Goal: Information Seeking & Learning: Learn about a topic

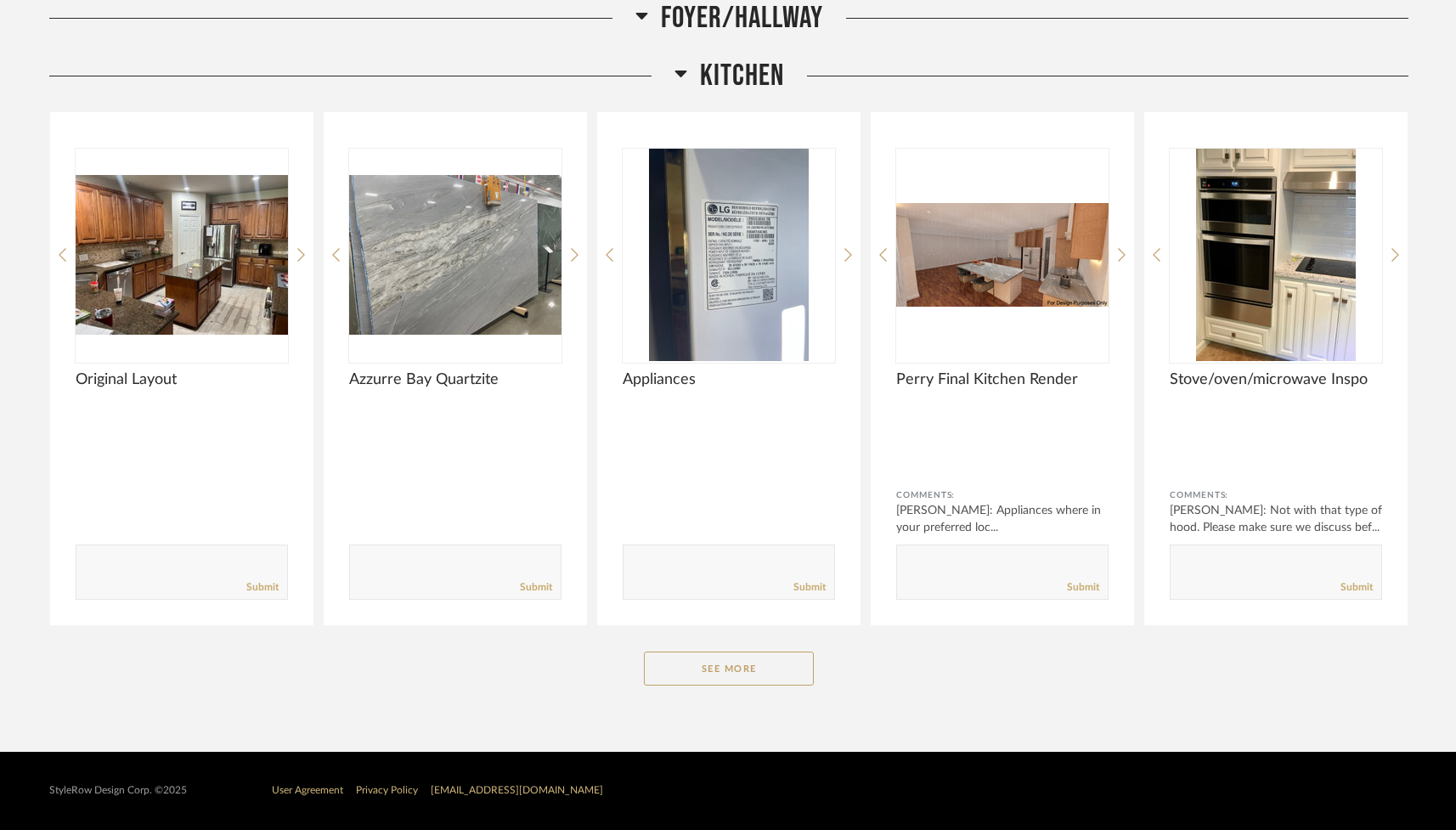
scroll to position [2335, 0]
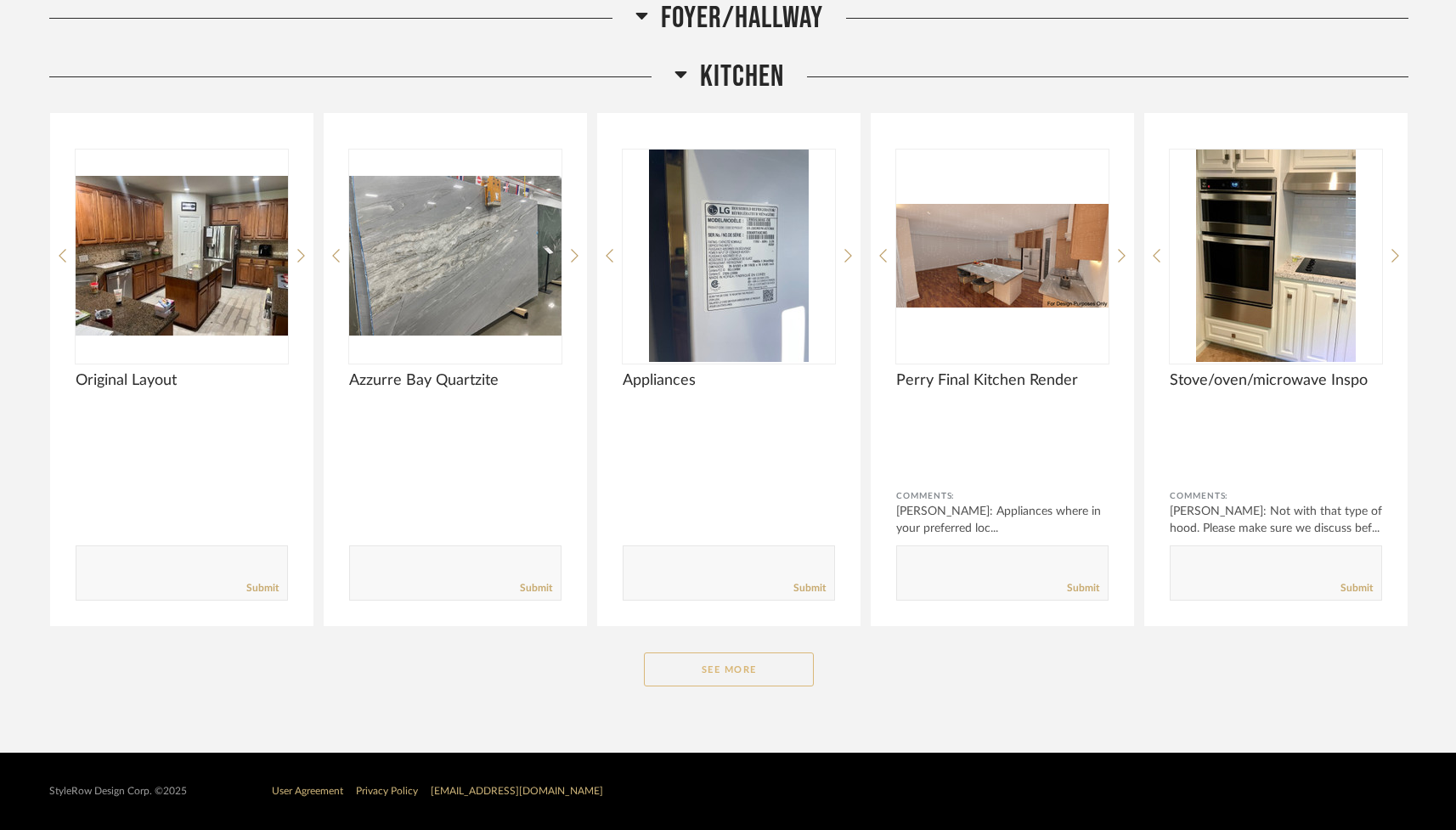
click at [736, 667] on button "See More" at bounding box center [728, 669] width 170 height 34
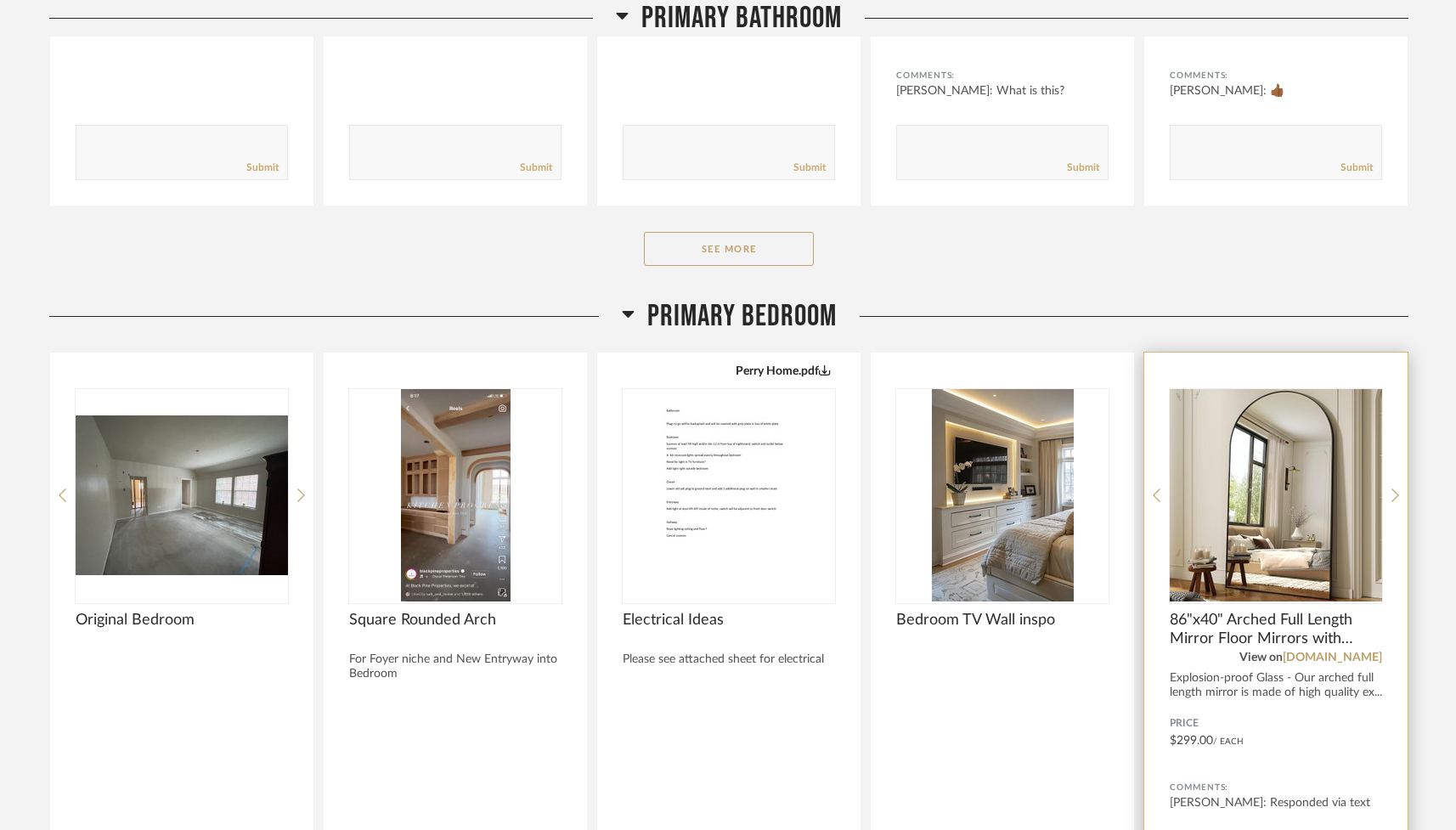
scroll to position [723, 0]
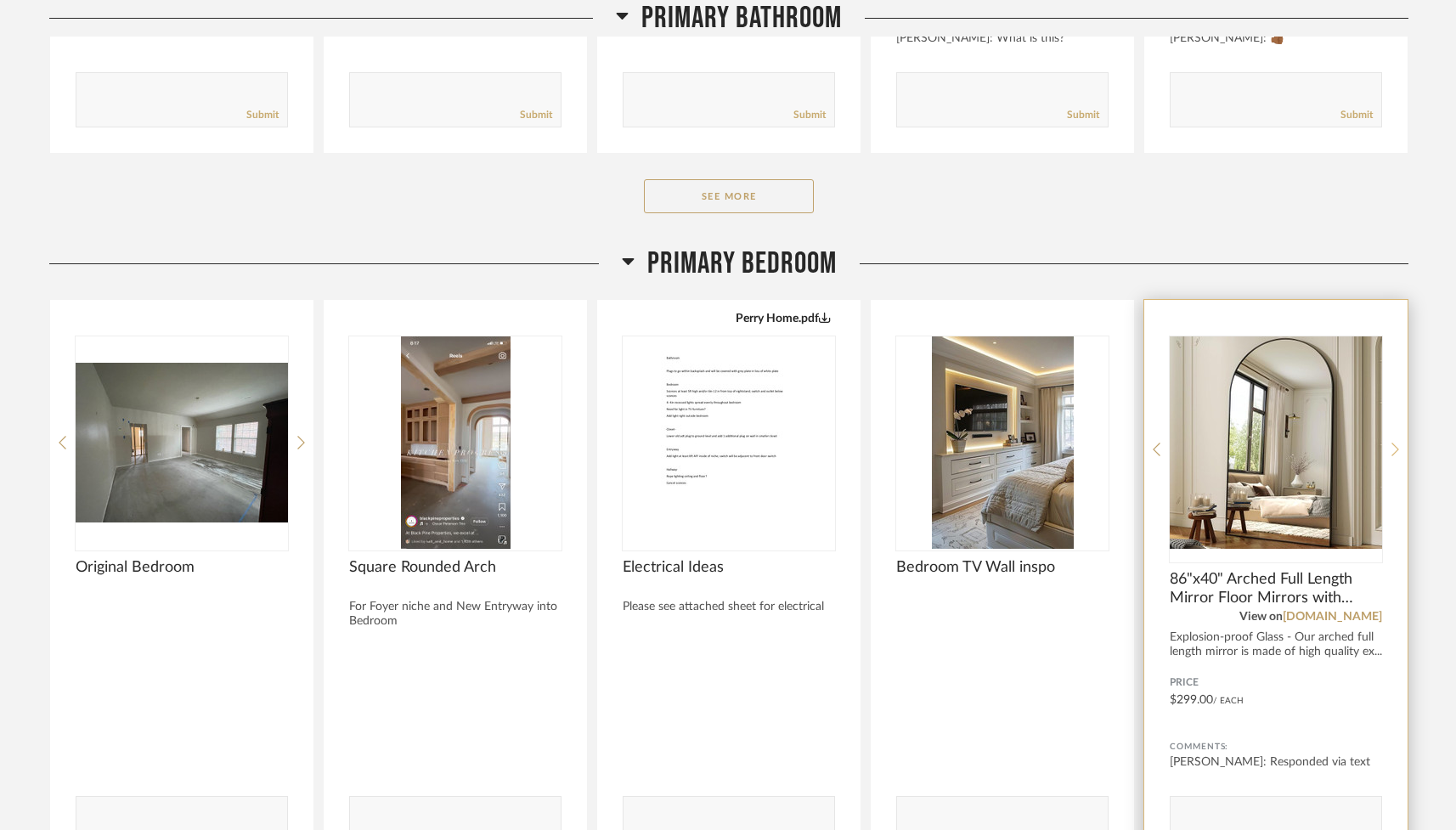
click at [1396, 437] on div at bounding box center [1395, 449] width 8 height 226
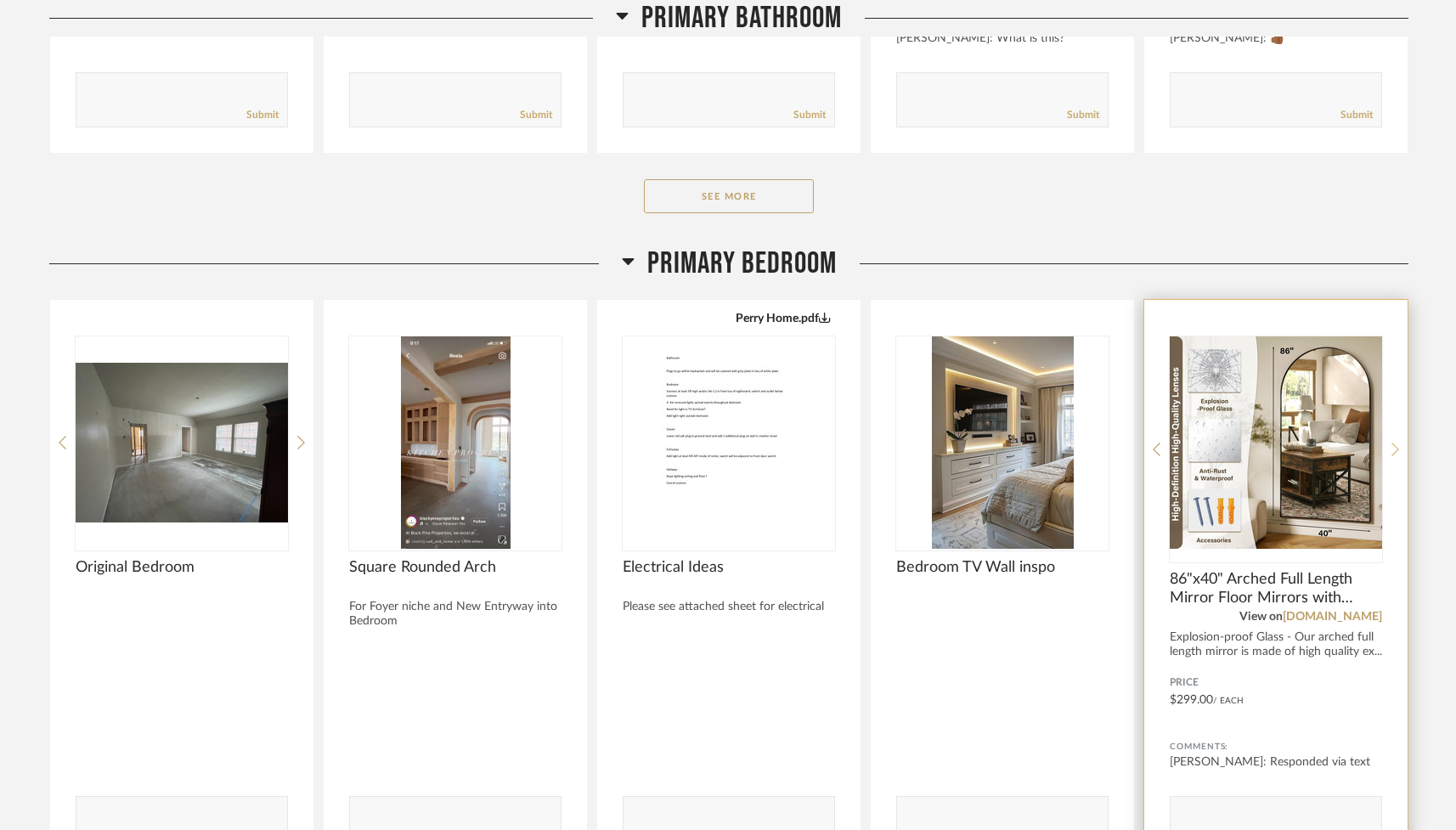
click at [1396, 438] on div at bounding box center [1395, 449] width 8 height 226
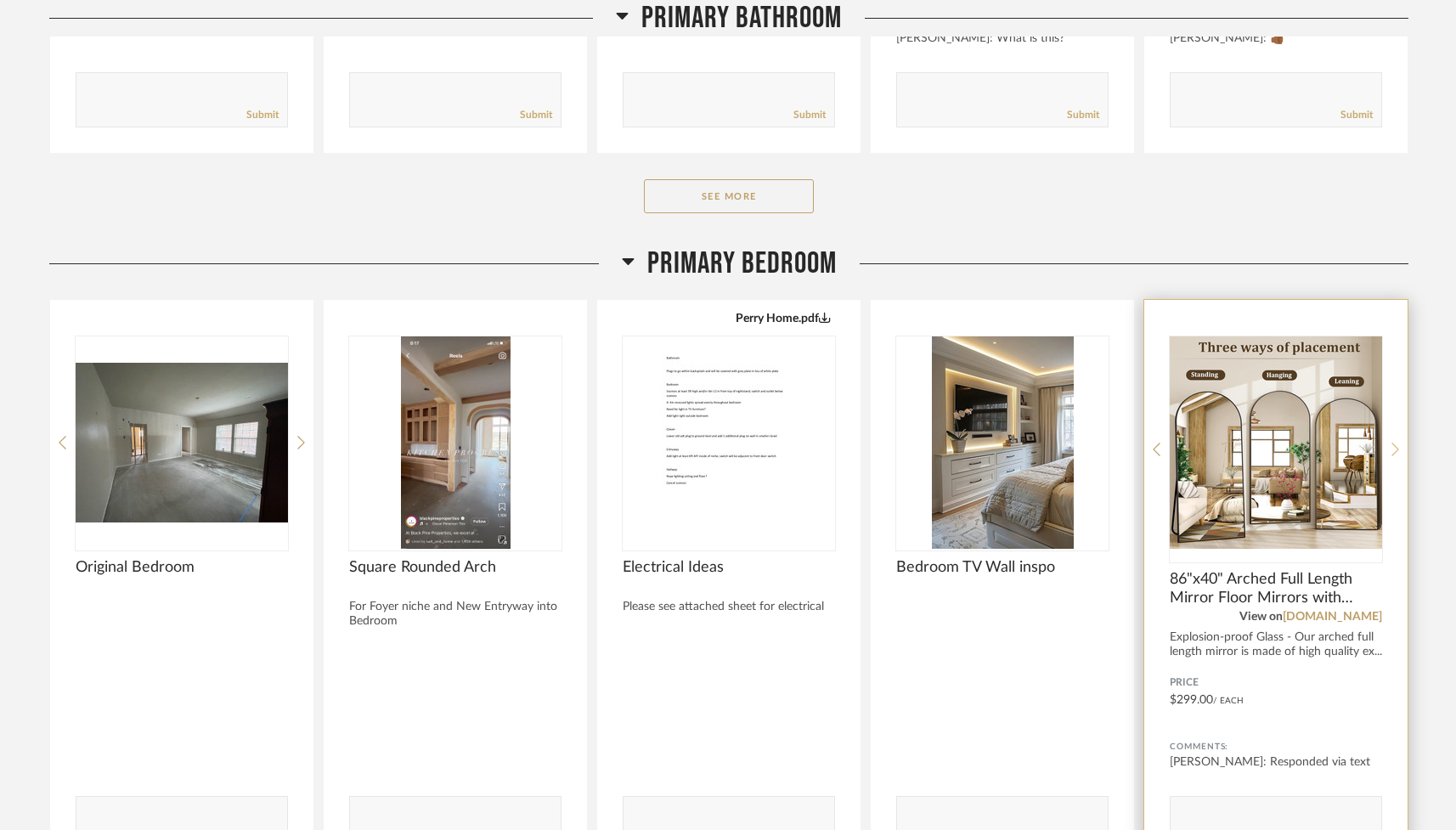
click at [1396, 438] on div at bounding box center [1395, 449] width 8 height 226
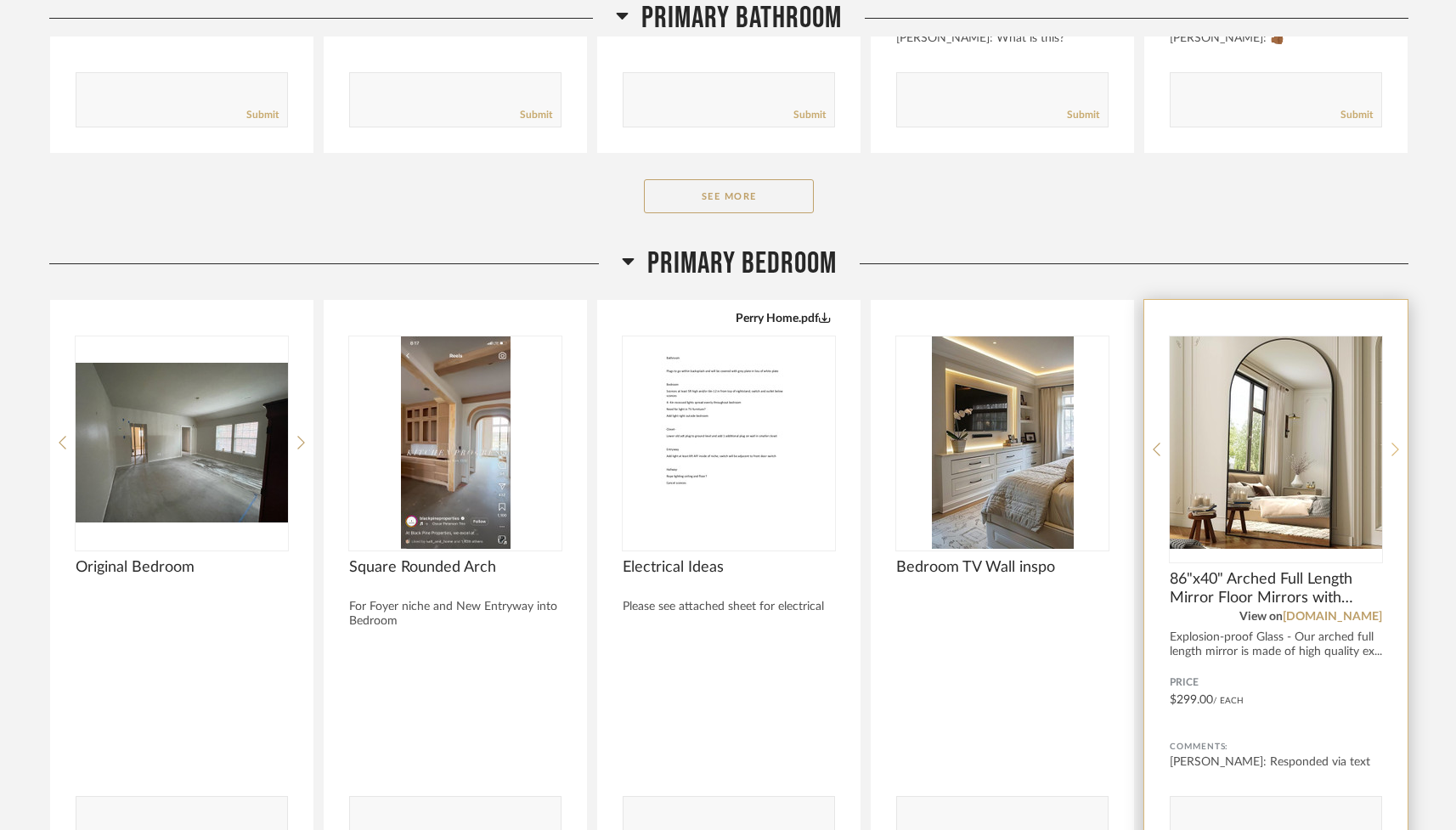
click at [1396, 438] on div at bounding box center [1395, 449] width 8 height 226
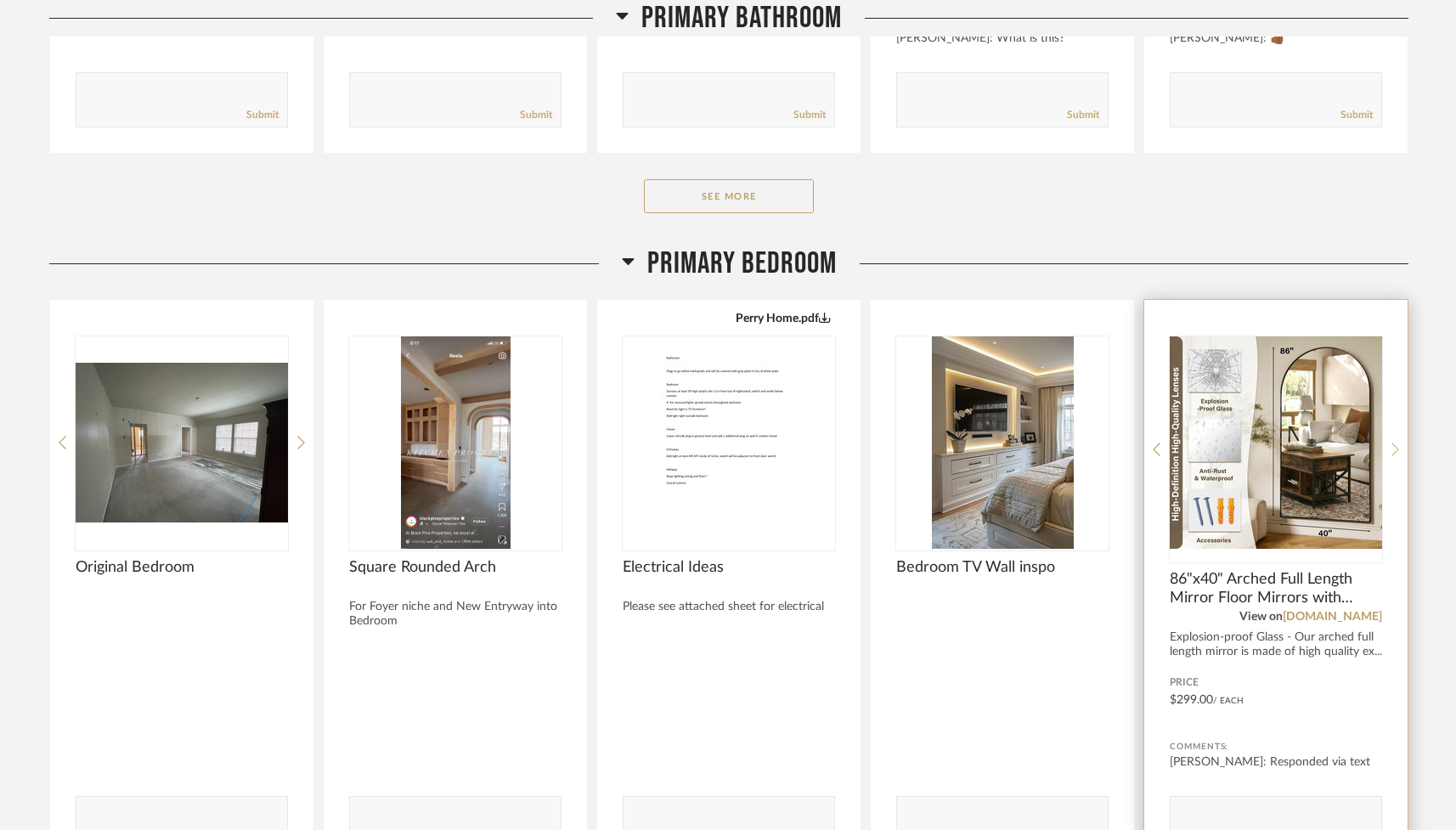
click at [1396, 438] on div at bounding box center [1395, 449] width 8 height 226
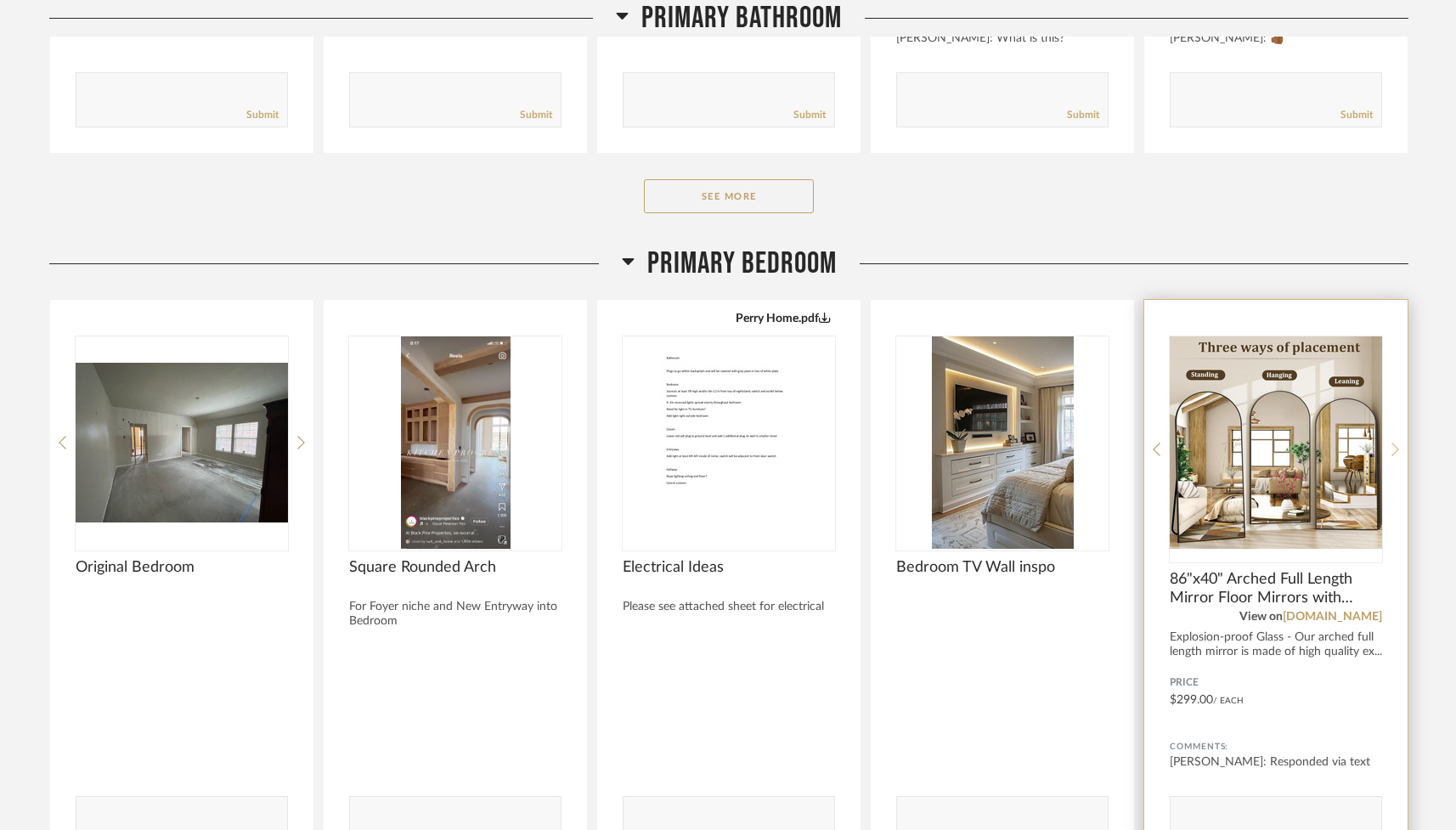
click at [1396, 438] on div at bounding box center [1395, 449] width 8 height 226
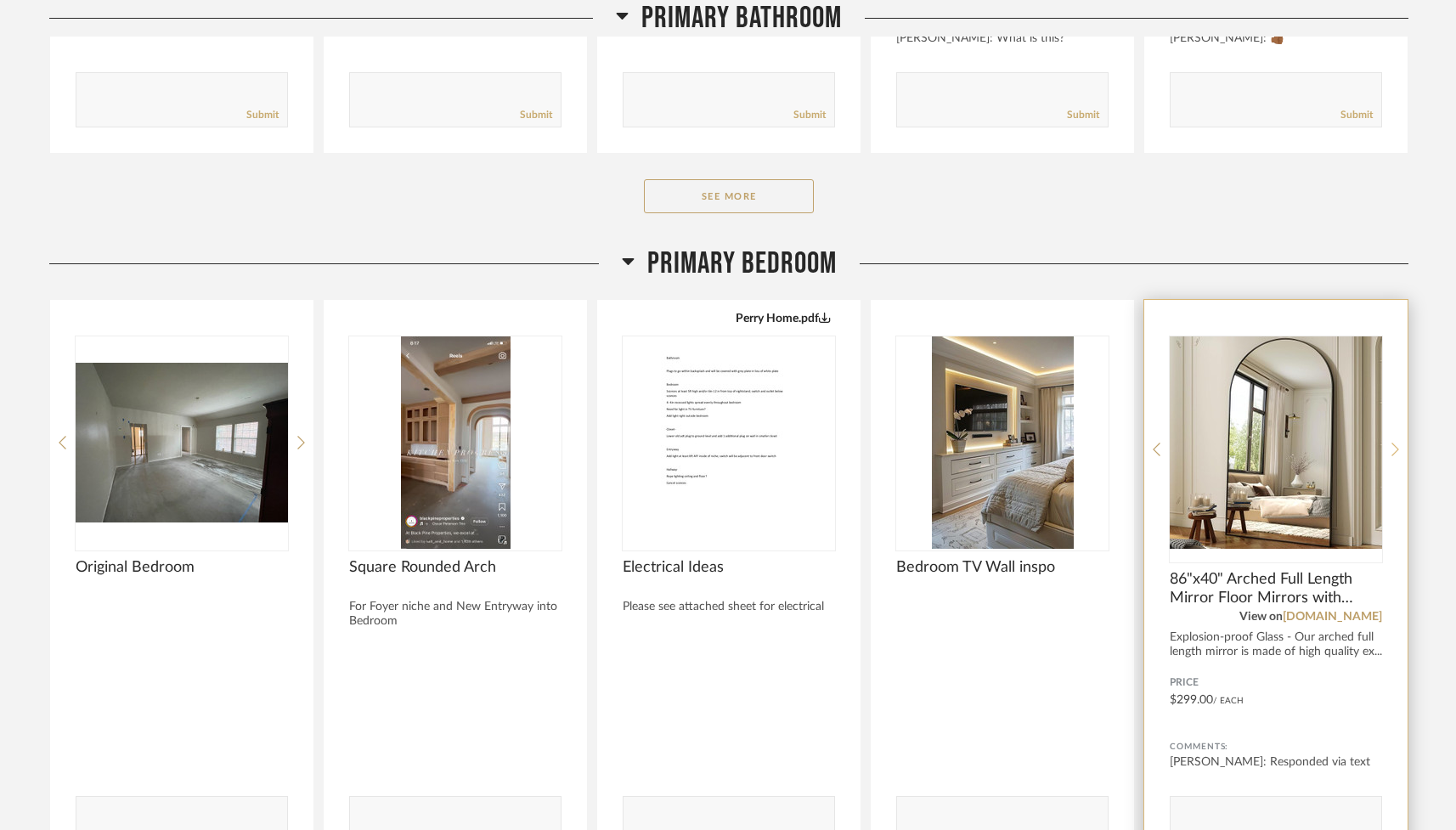
click at [1396, 438] on div at bounding box center [1395, 449] width 8 height 226
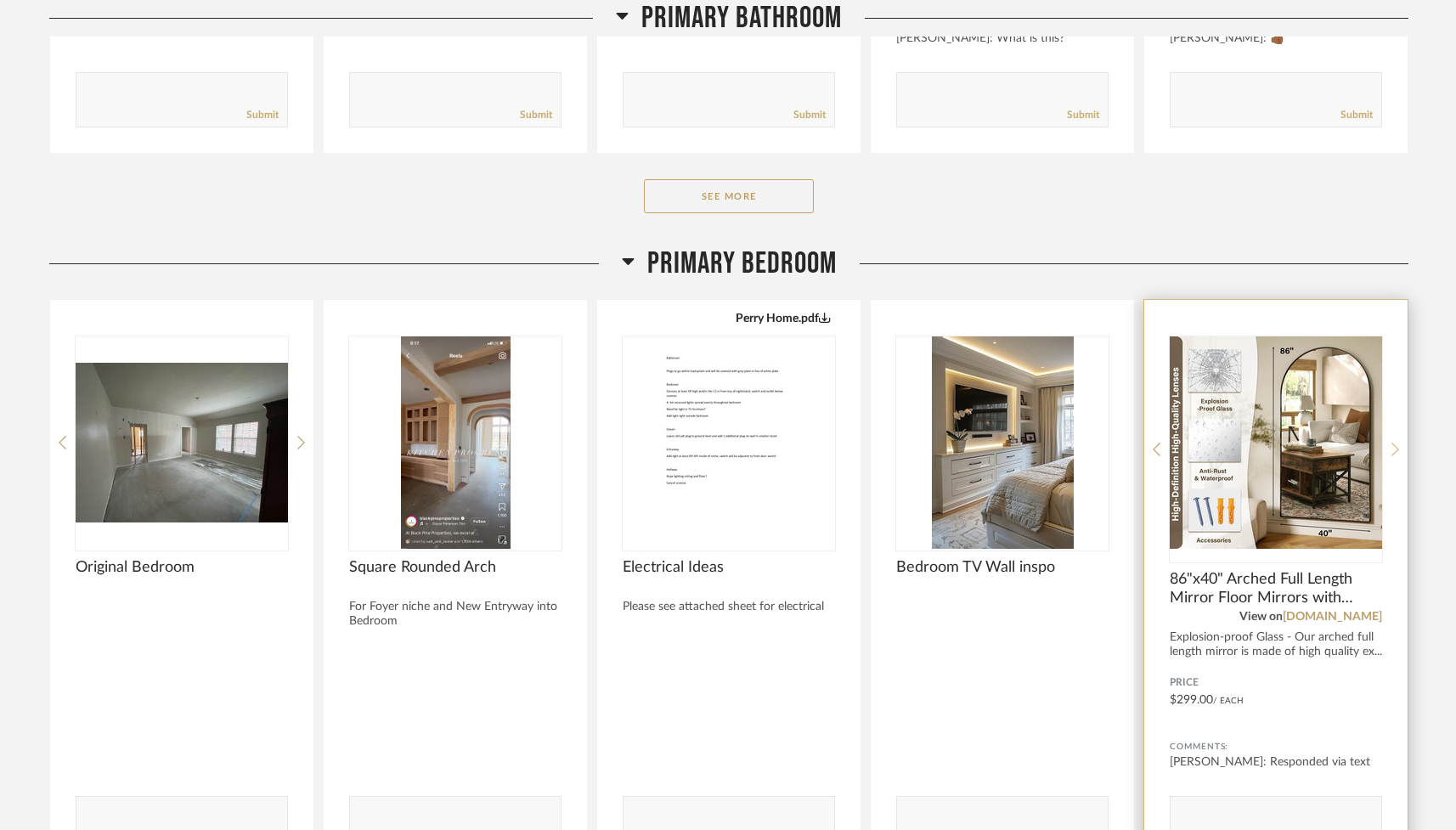
click at [1396, 438] on div at bounding box center [1395, 449] width 8 height 226
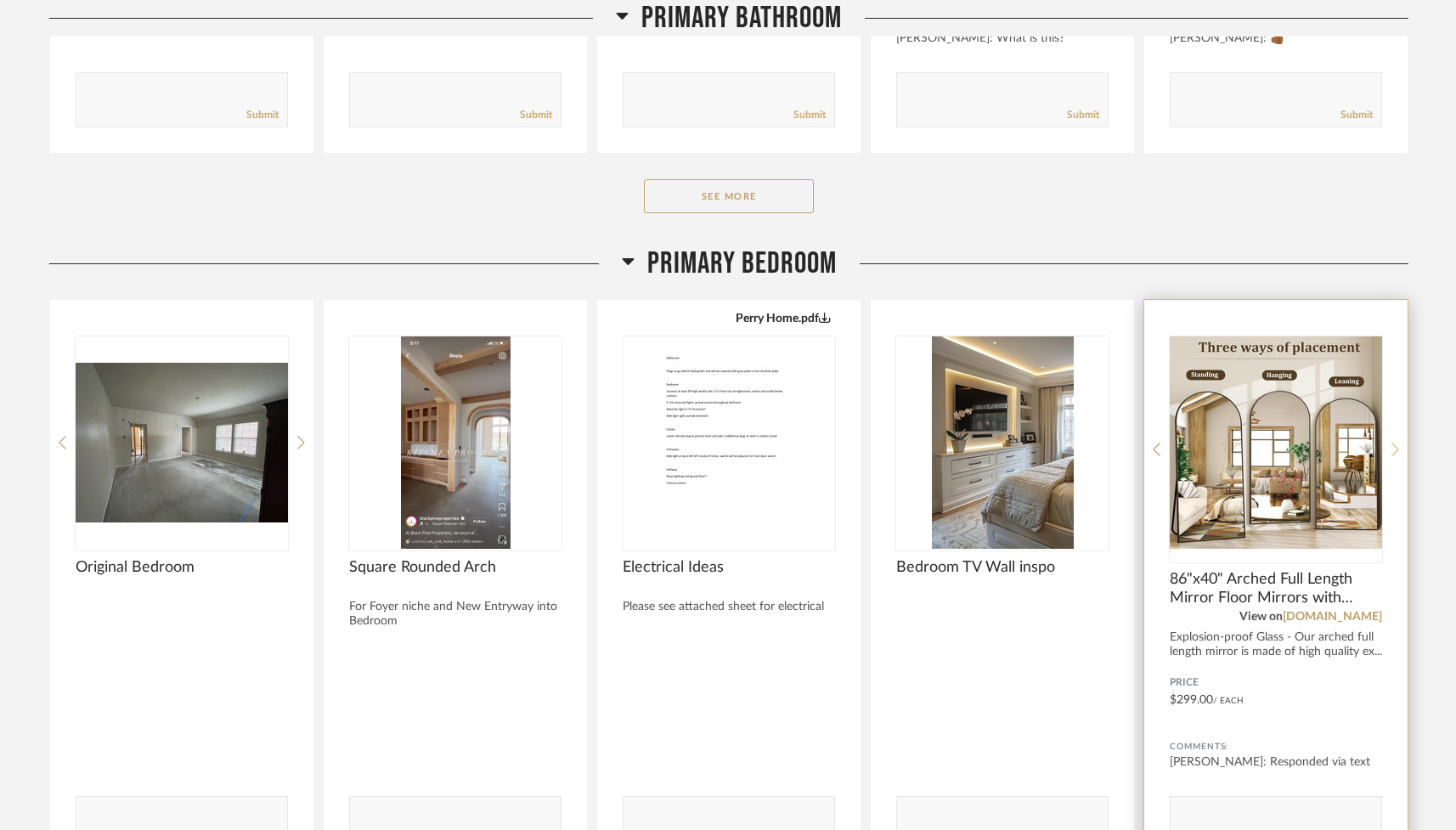
click at [1395, 438] on div at bounding box center [1395, 449] width 8 height 226
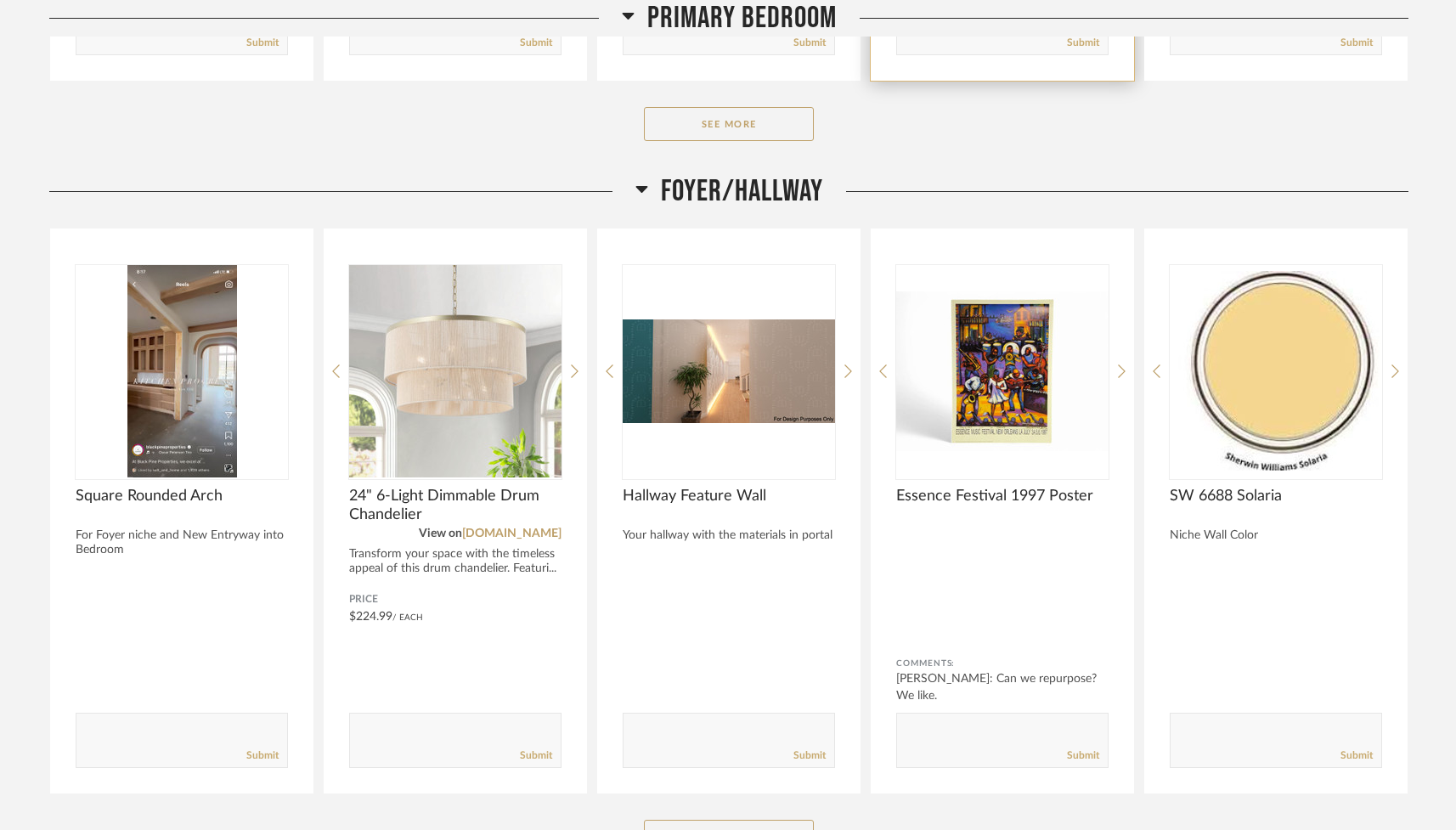
scroll to position [1563, 0]
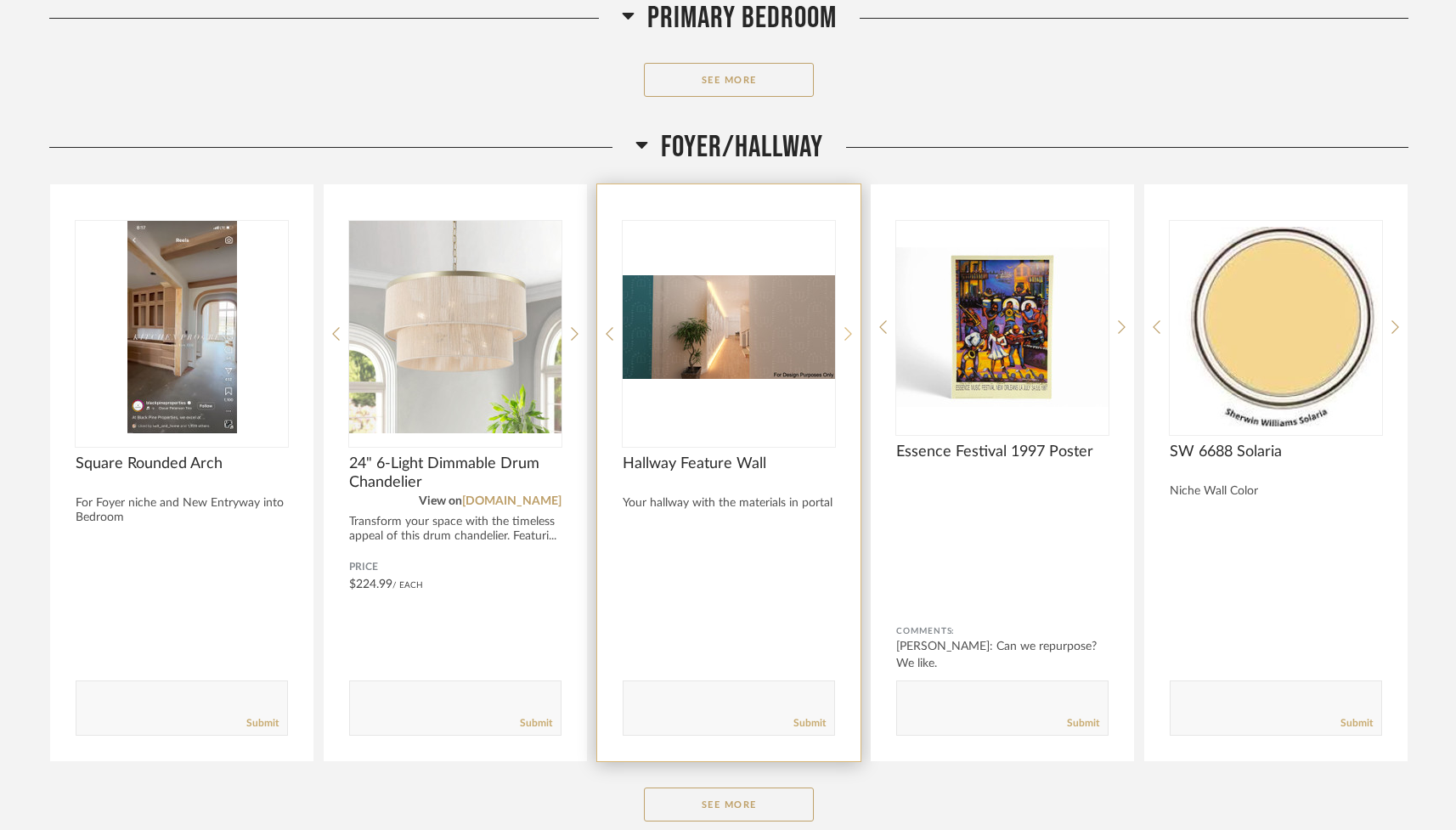
click at [845, 336] on icon at bounding box center [848, 333] width 8 height 15
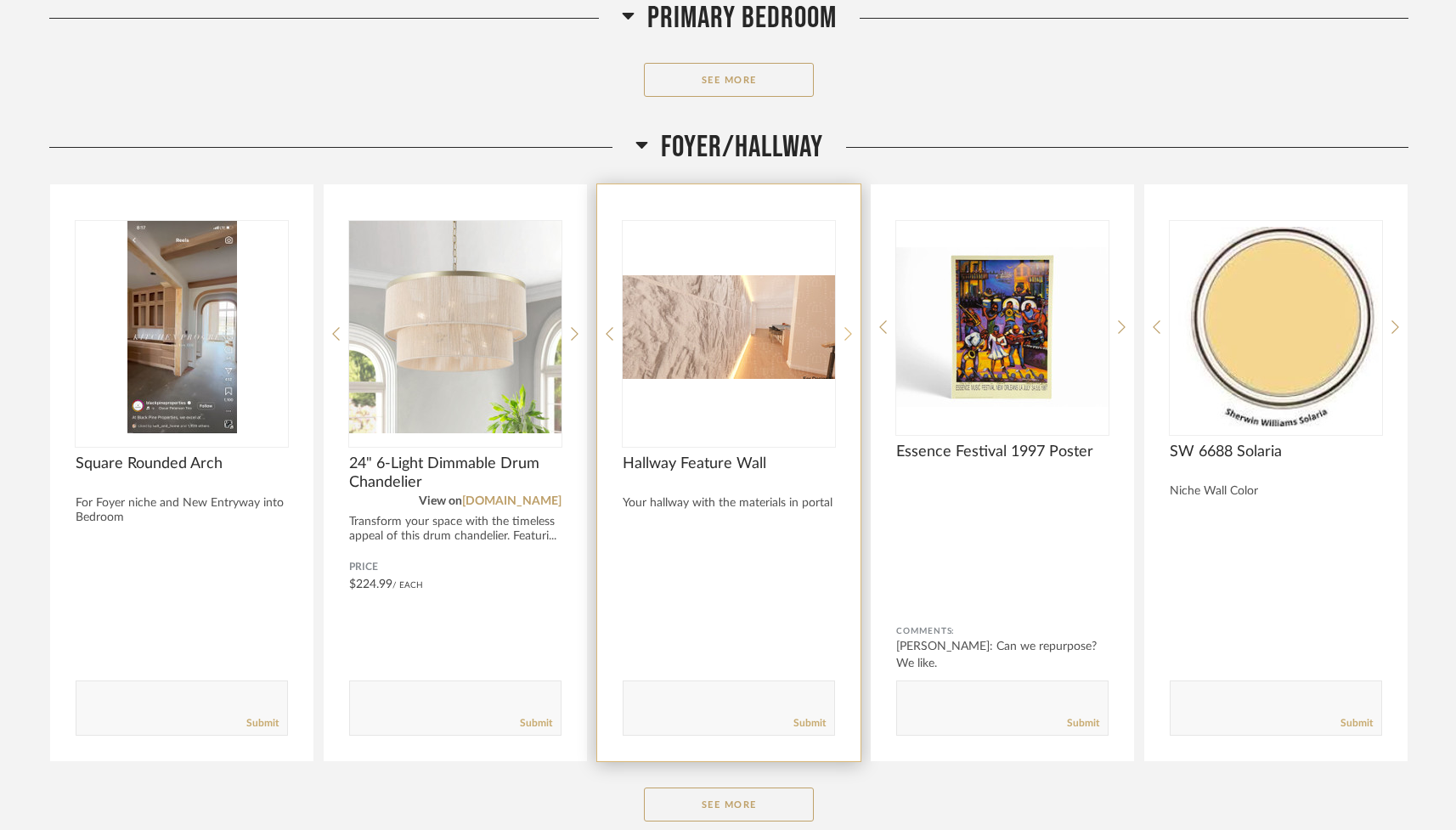
click at [845, 336] on icon at bounding box center [848, 333] width 8 height 15
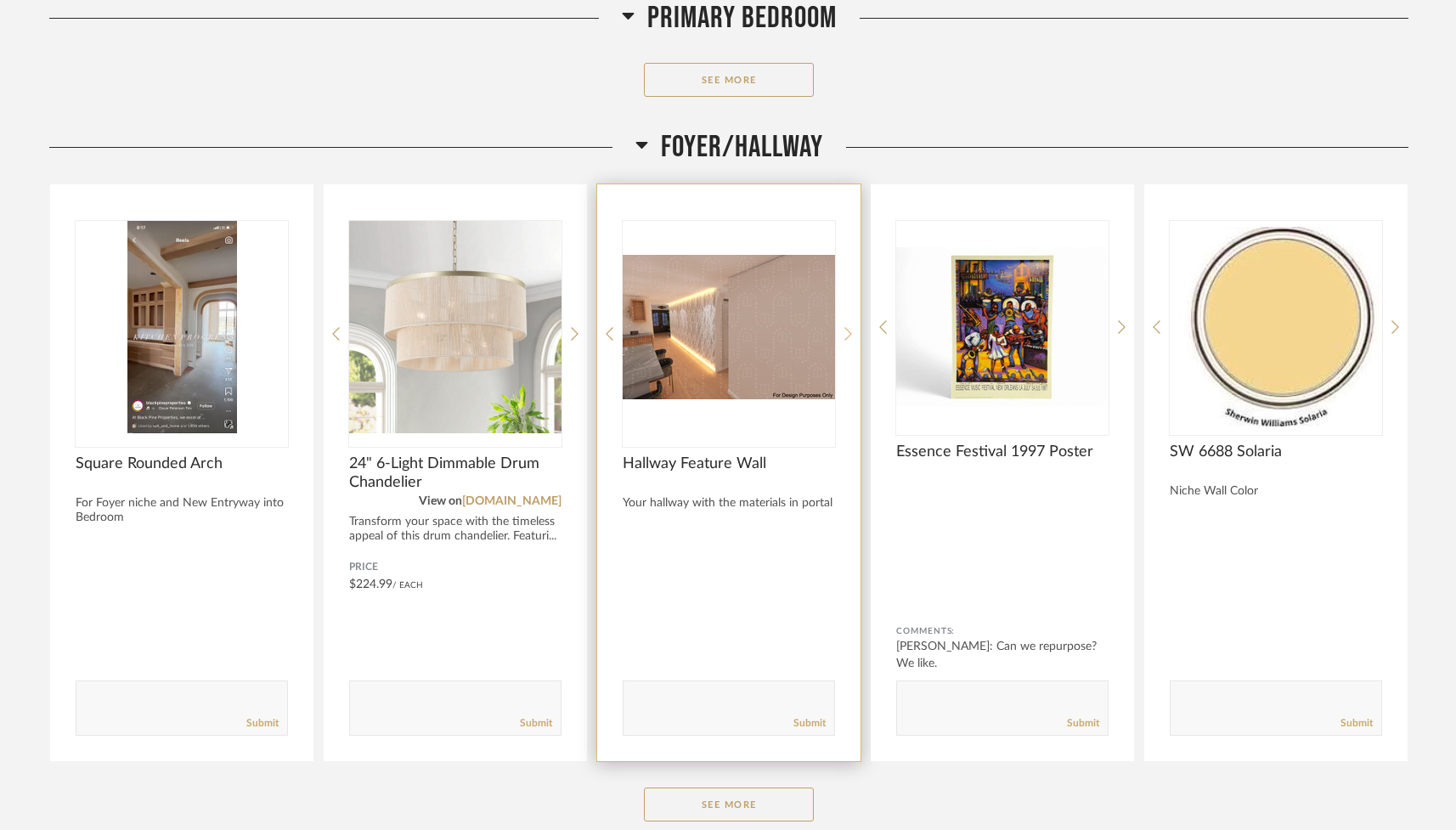
click at [845, 336] on icon at bounding box center [848, 333] width 8 height 15
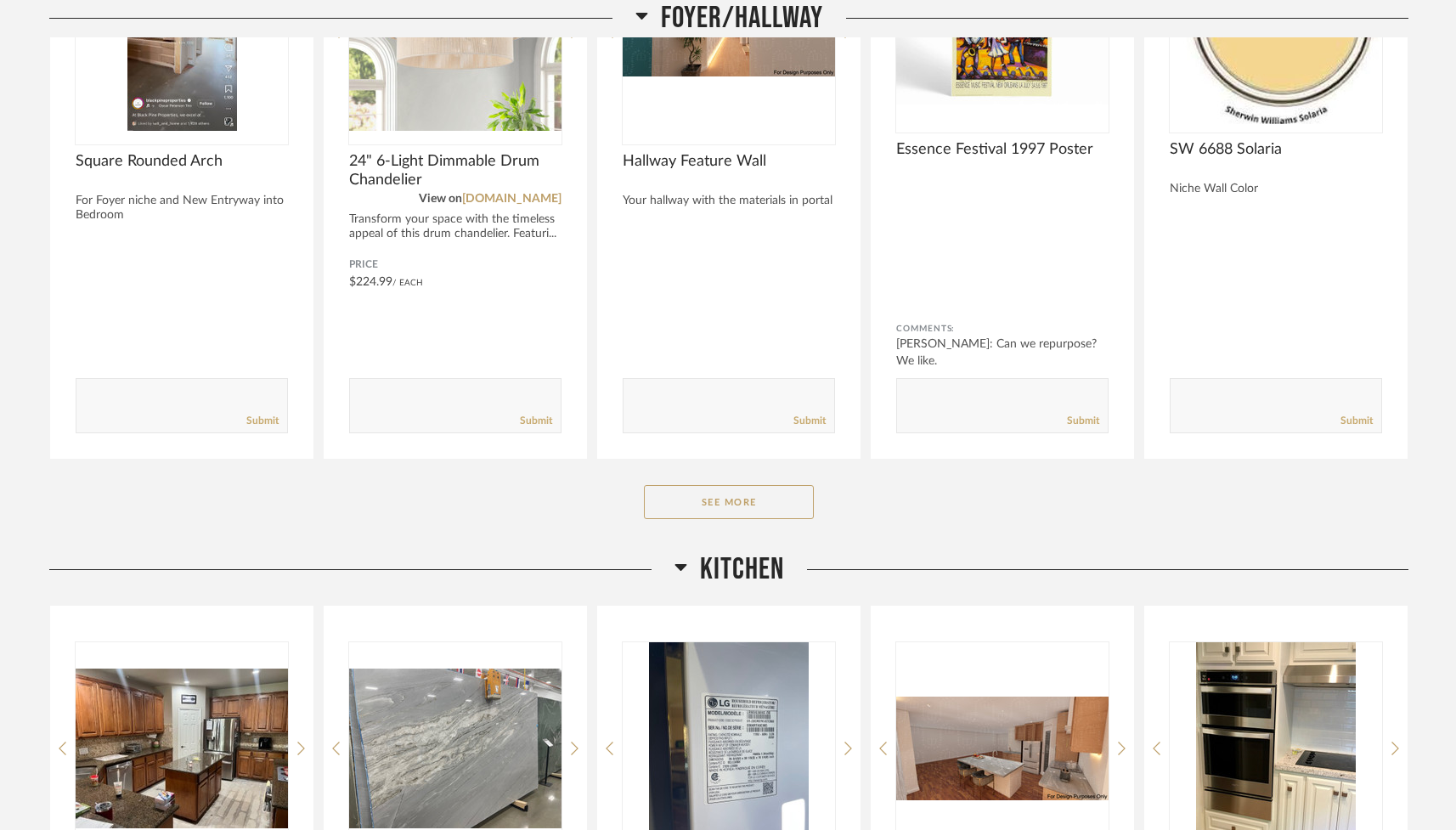
scroll to position [1852, 0]
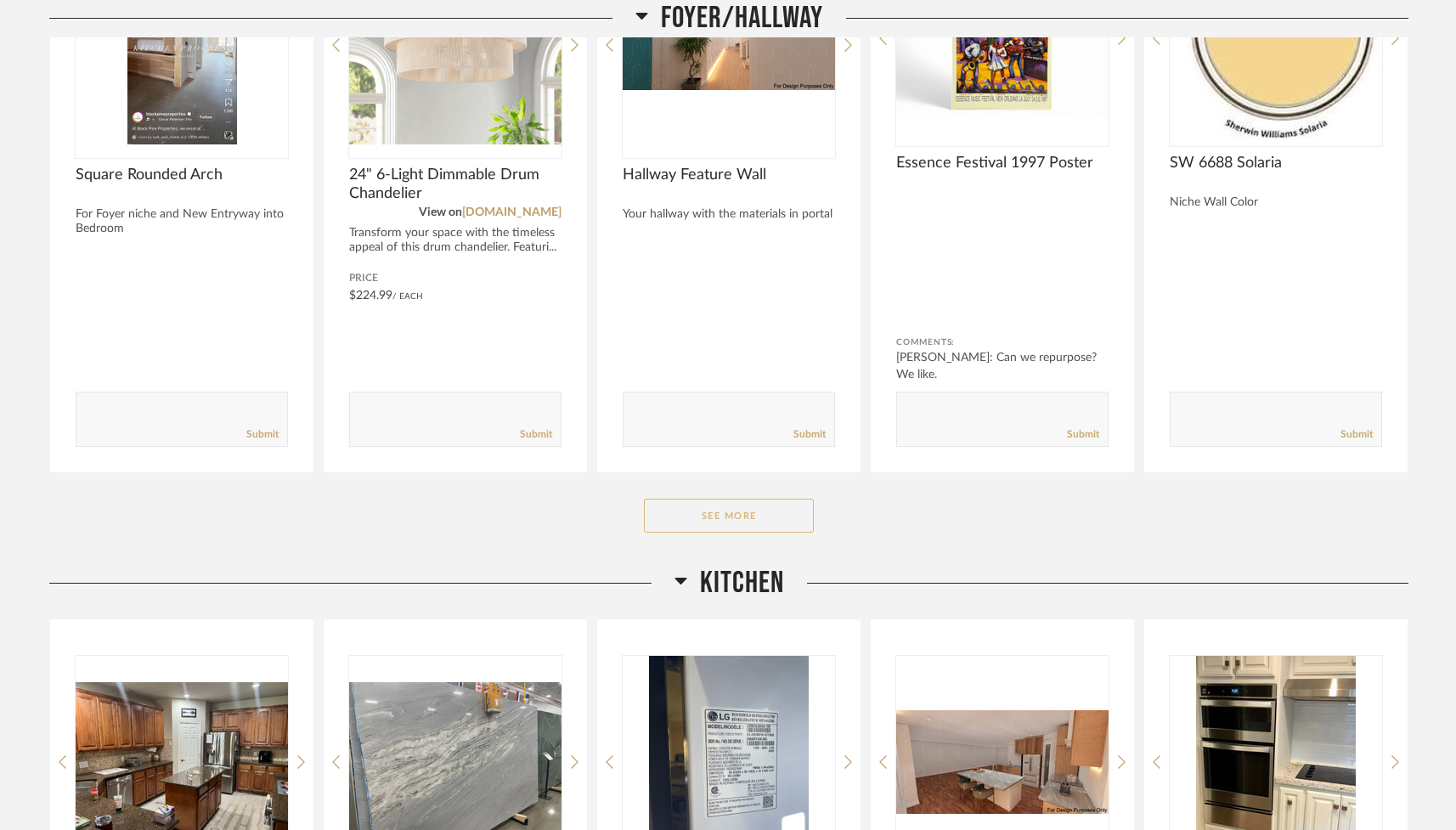
click at [728, 513] on button "See More" at bounding box center [728, 516] width 170 height 34
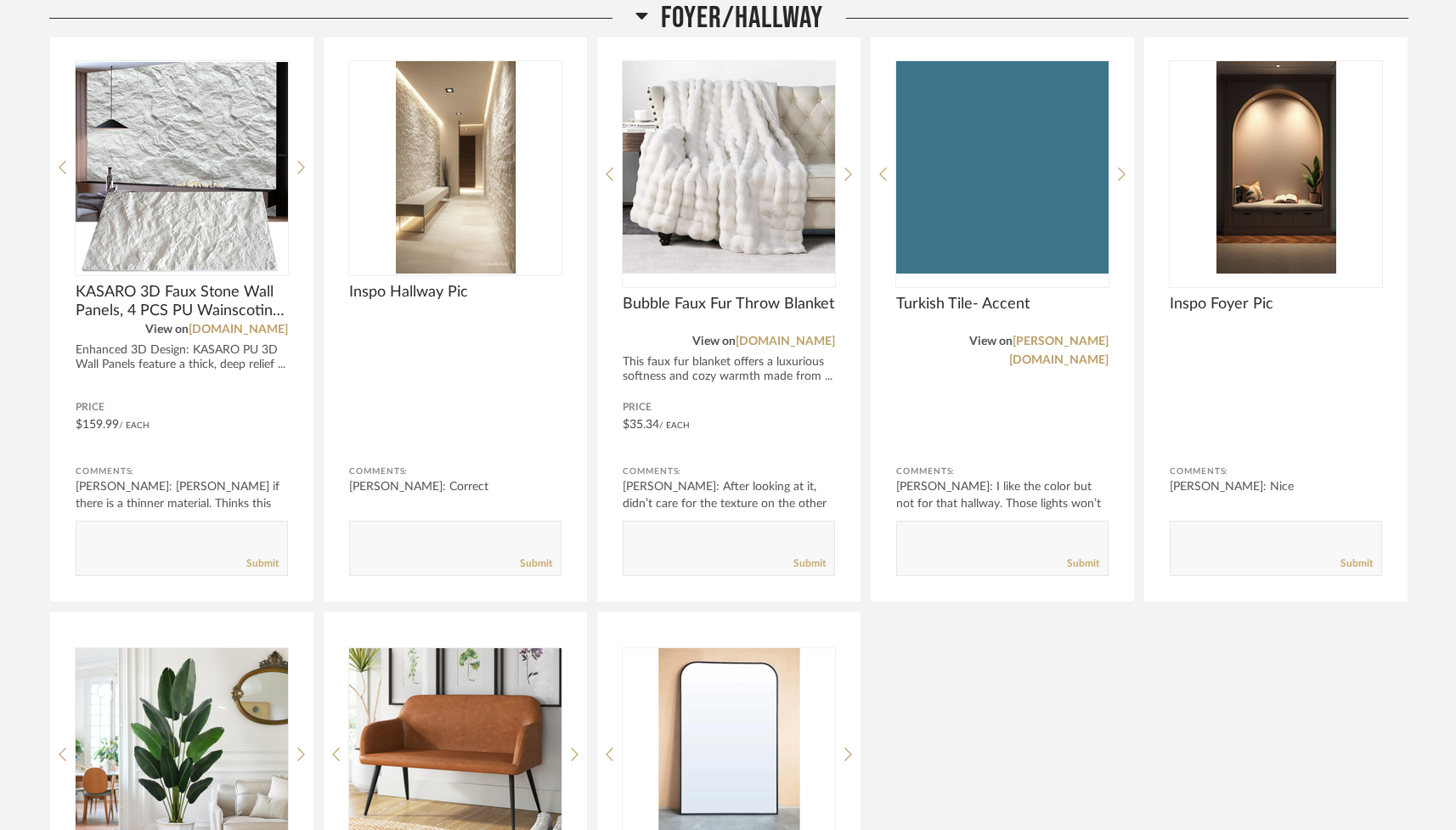
scroll to position [2791, 0]
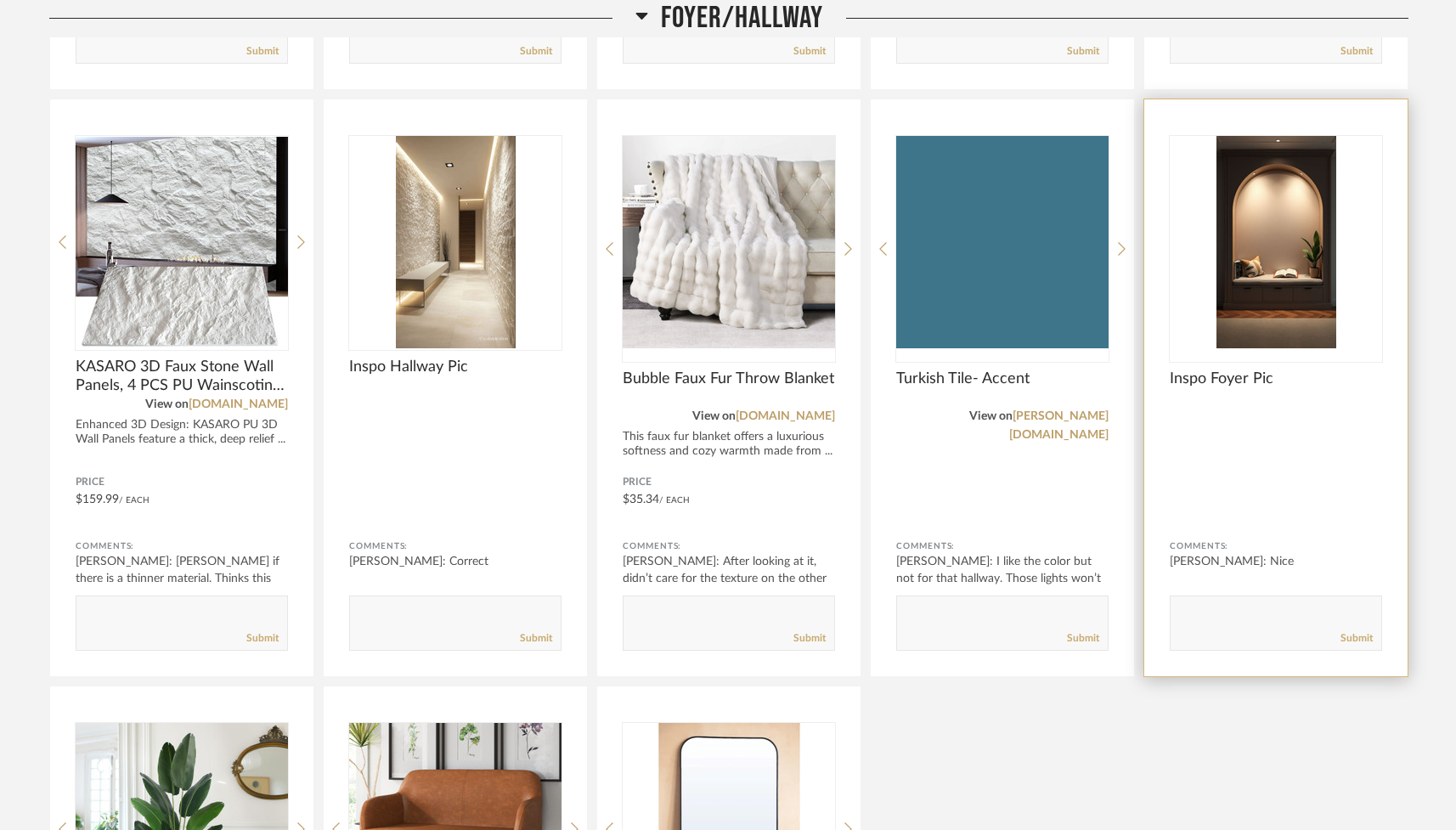
click at [1274, 252] on img "0" at bounding box center [1276, 242] width 212 height 212
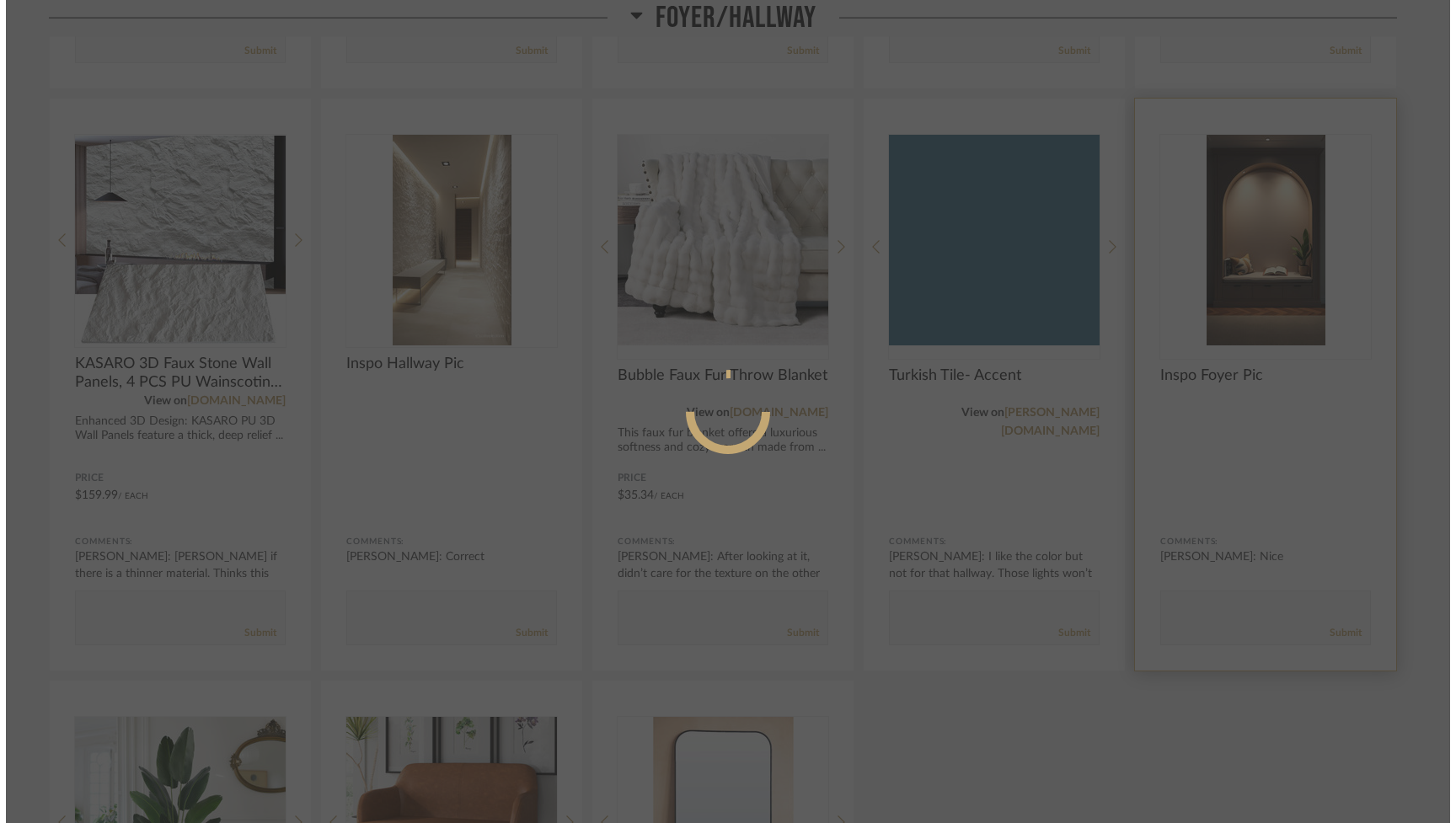
scroll to position [0, 0]
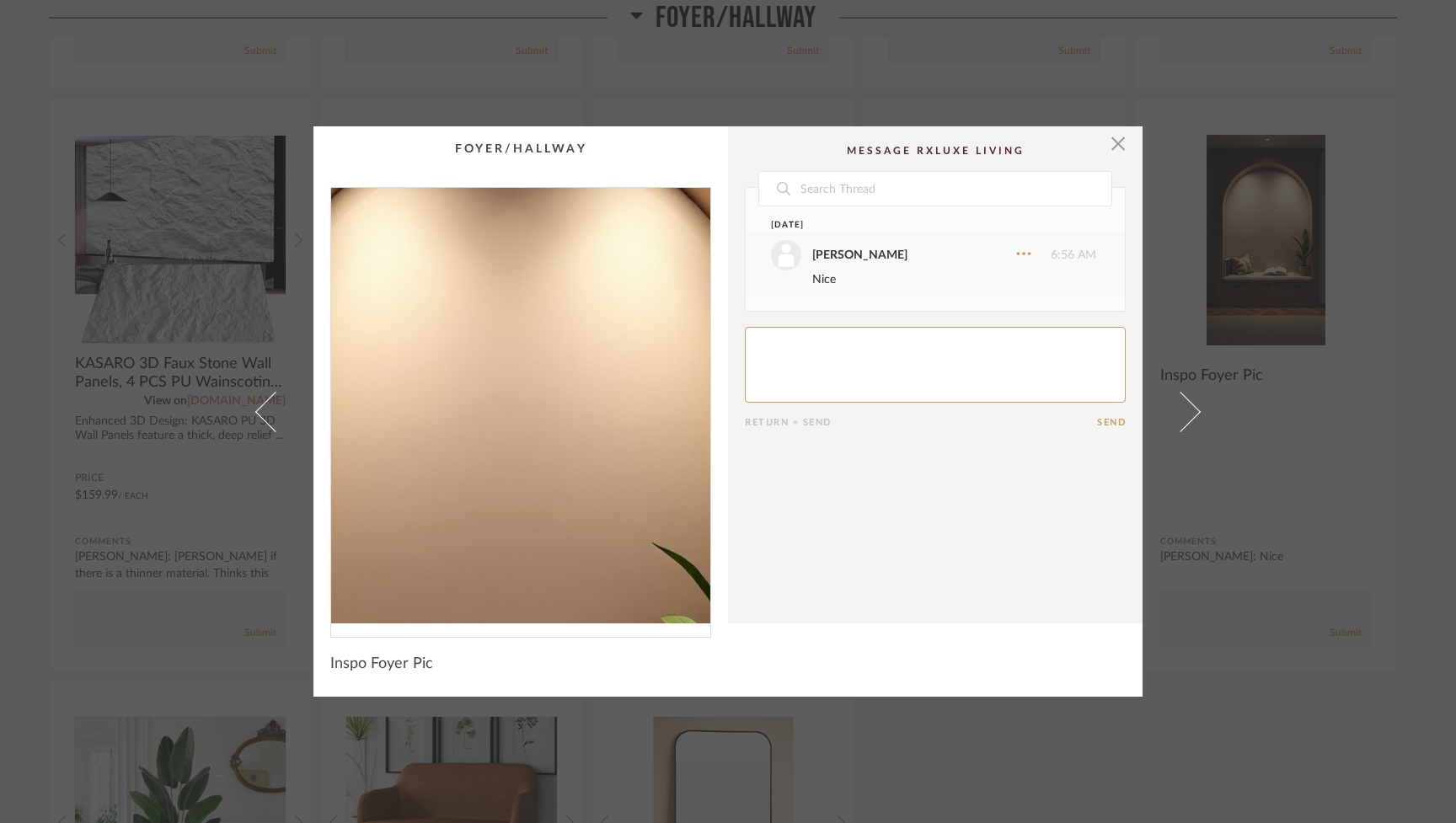
click at [520, 350] on img "0" at bounding box center [520, 405] width 379 height 435
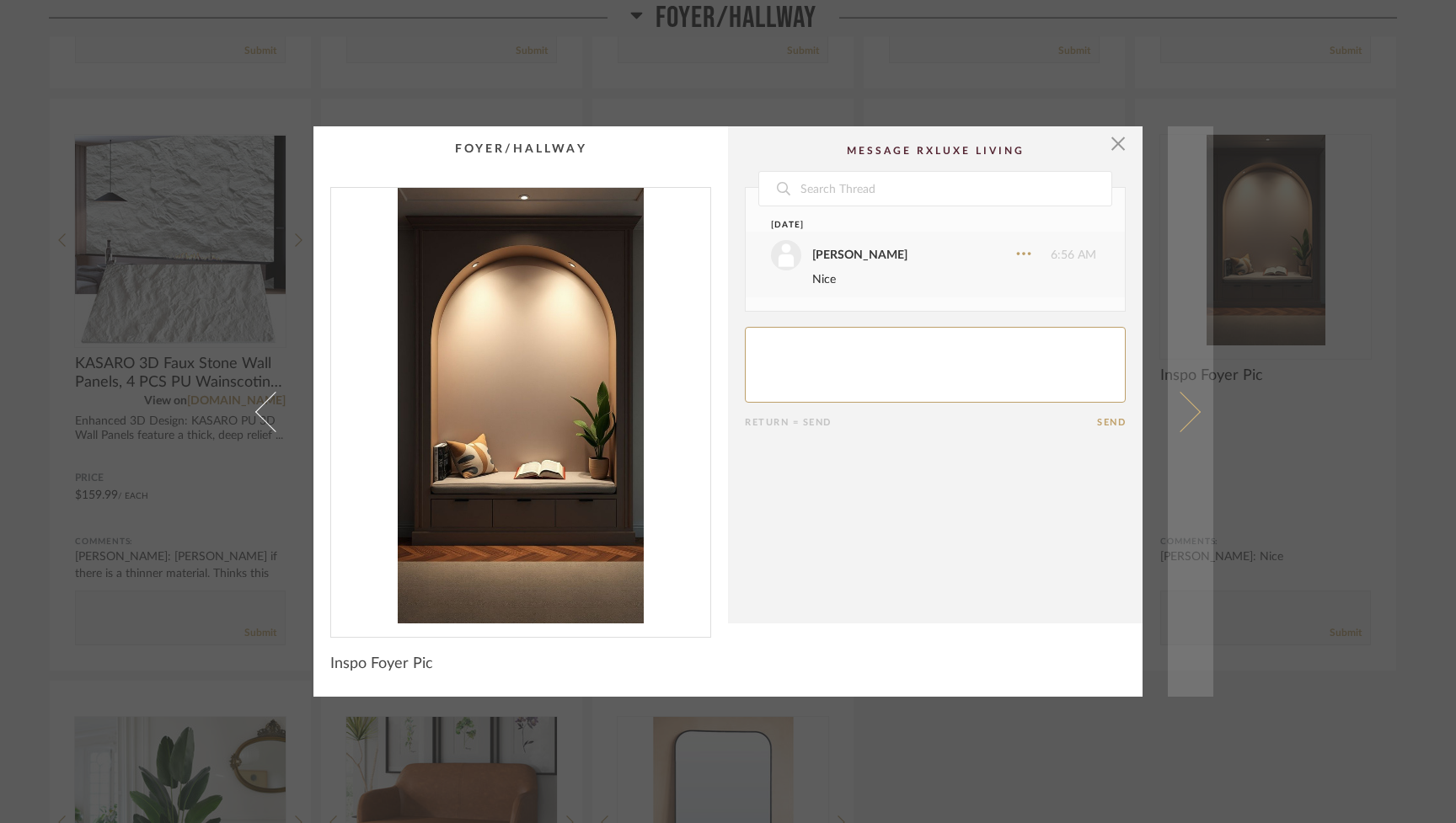
click at [1185, 406] on span at bounding box center [1181, 411] width 40 height 40
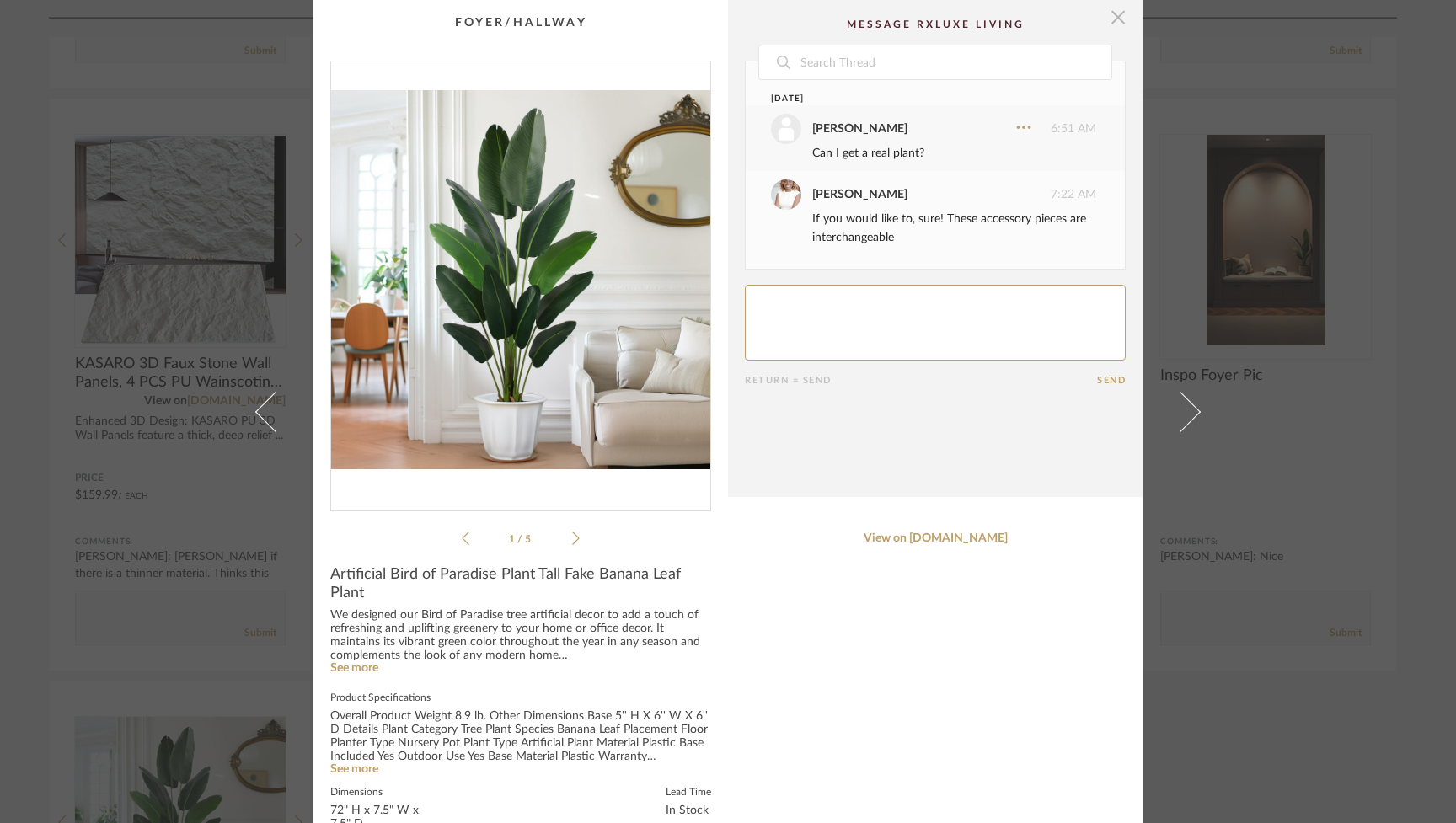
click at [1115, 11] on span "button" at bounding box center [1118, 17] width 33 height 33
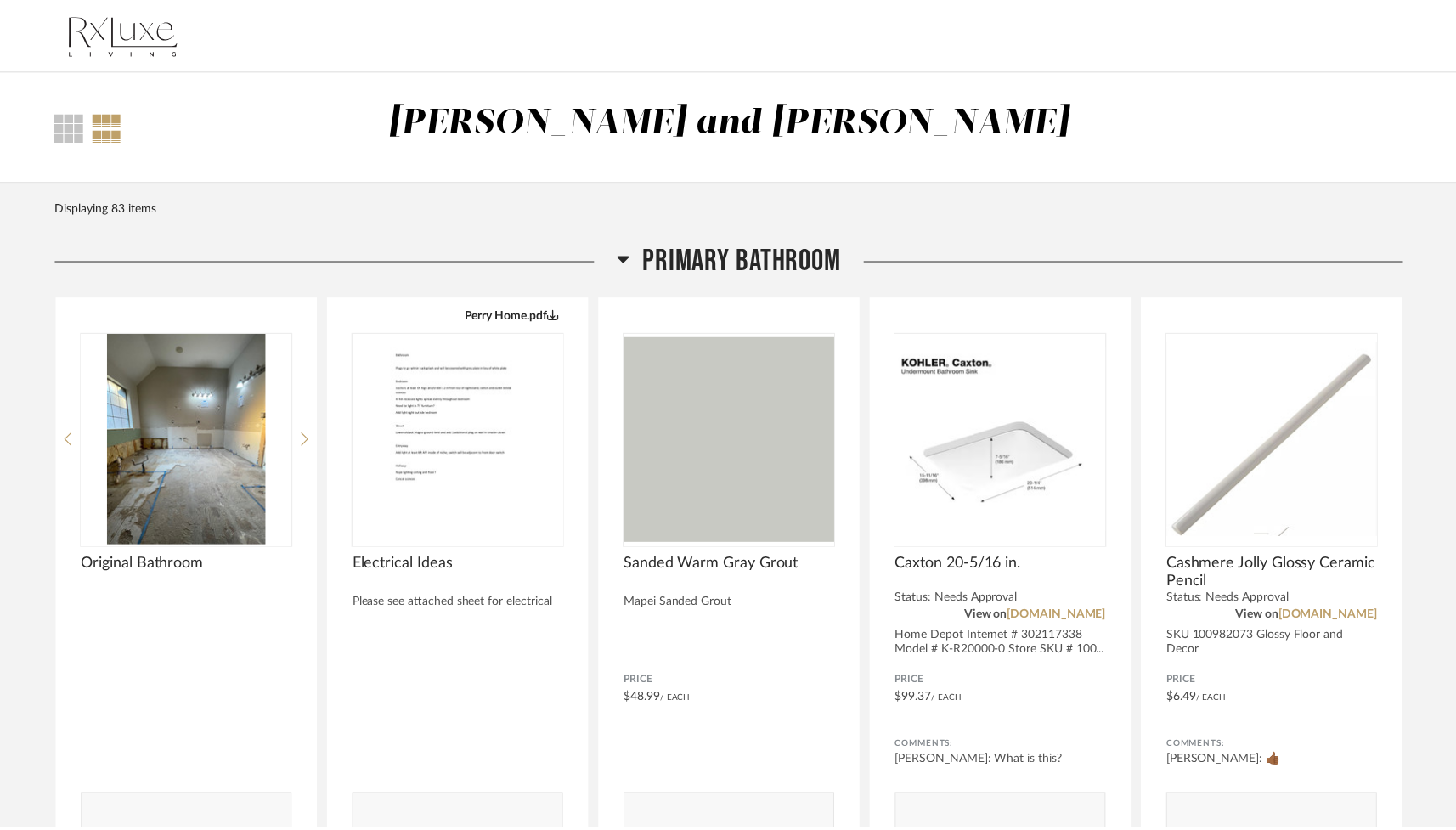
scroll to position [2791, 0]
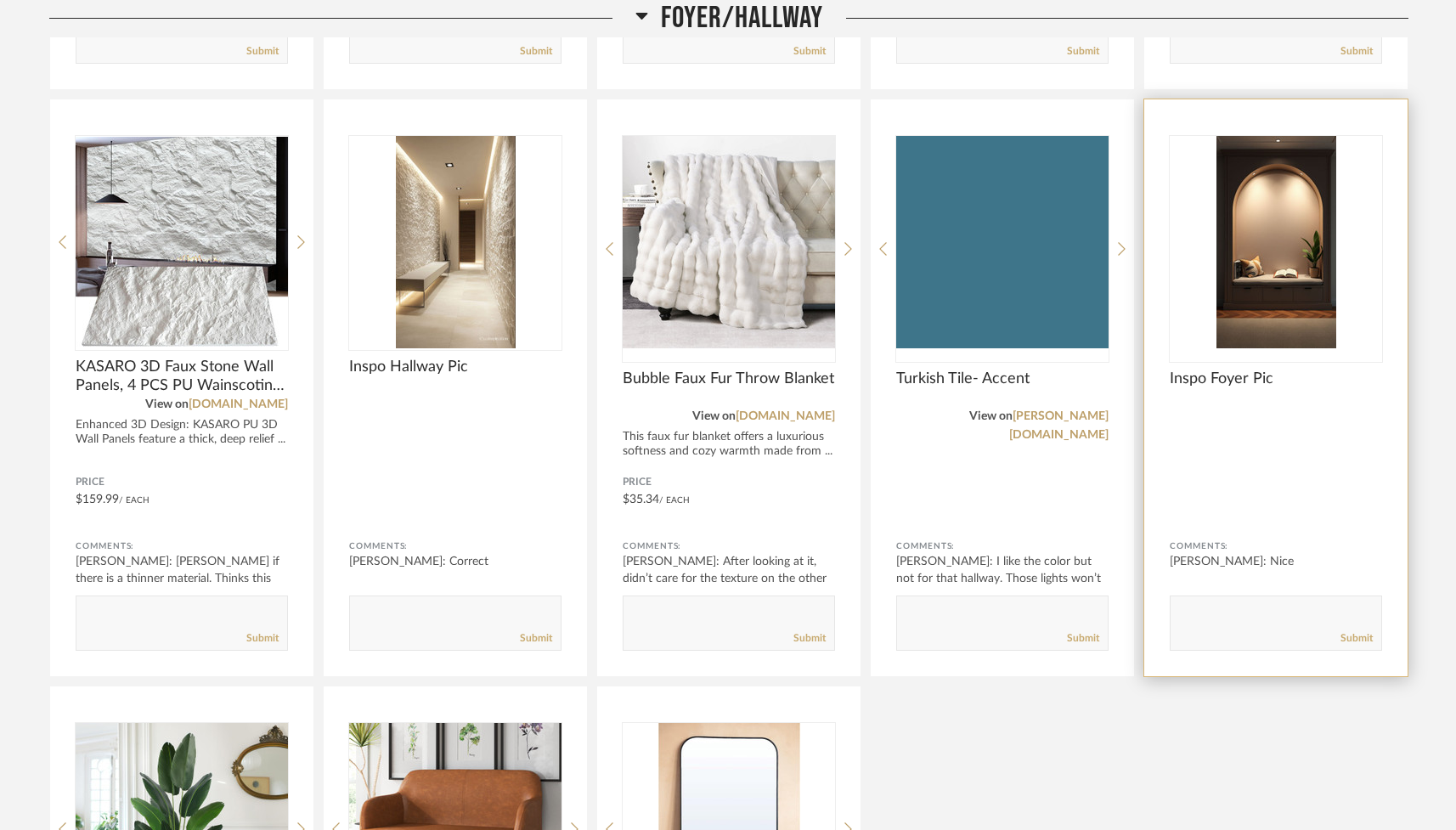
click at [1278, 238] on img "0" at bounding box center [1276, 242] width 212 height 212
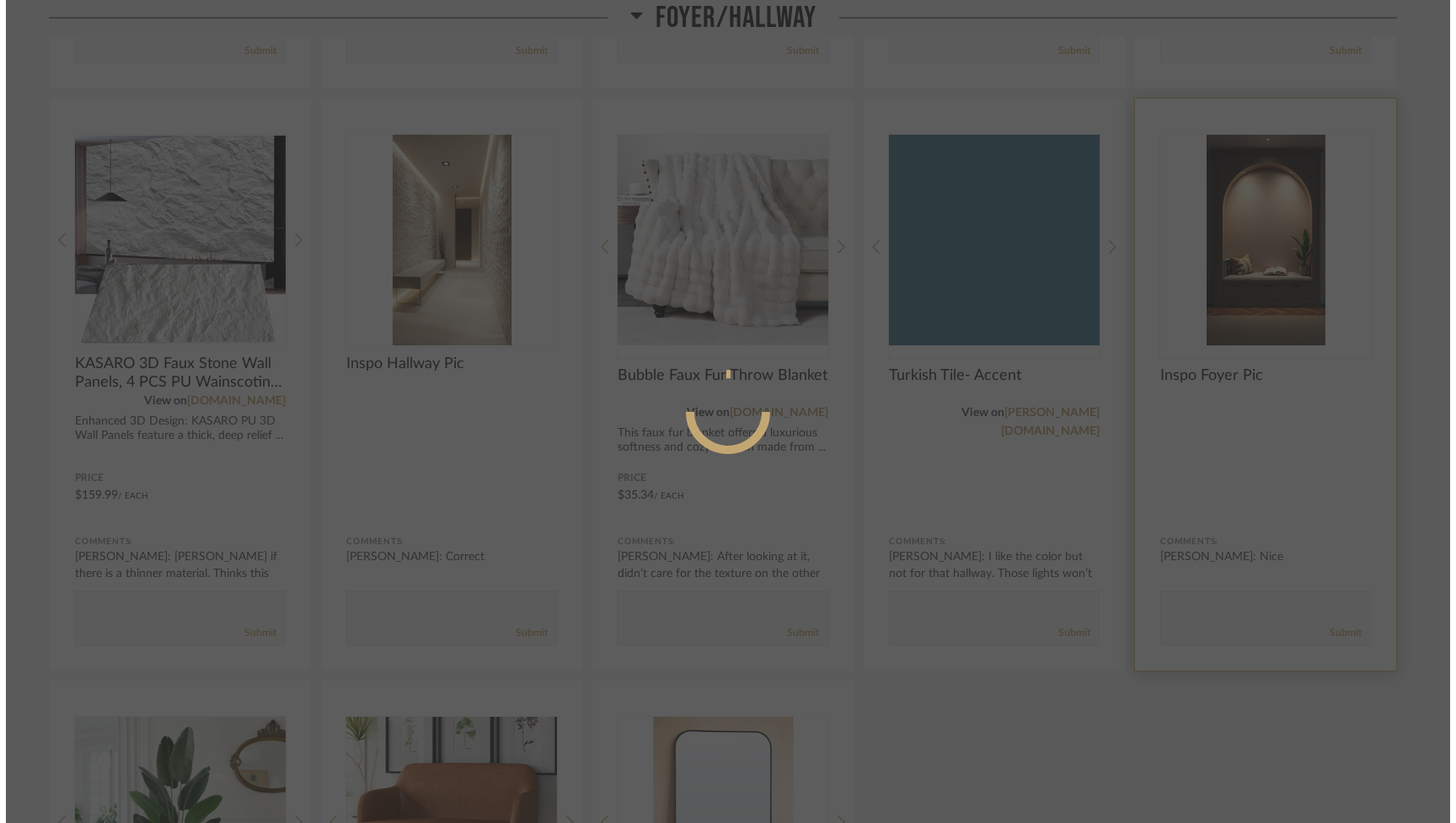
scroll to position [0, 0]
